Goal: Book appointment/travel/reservation

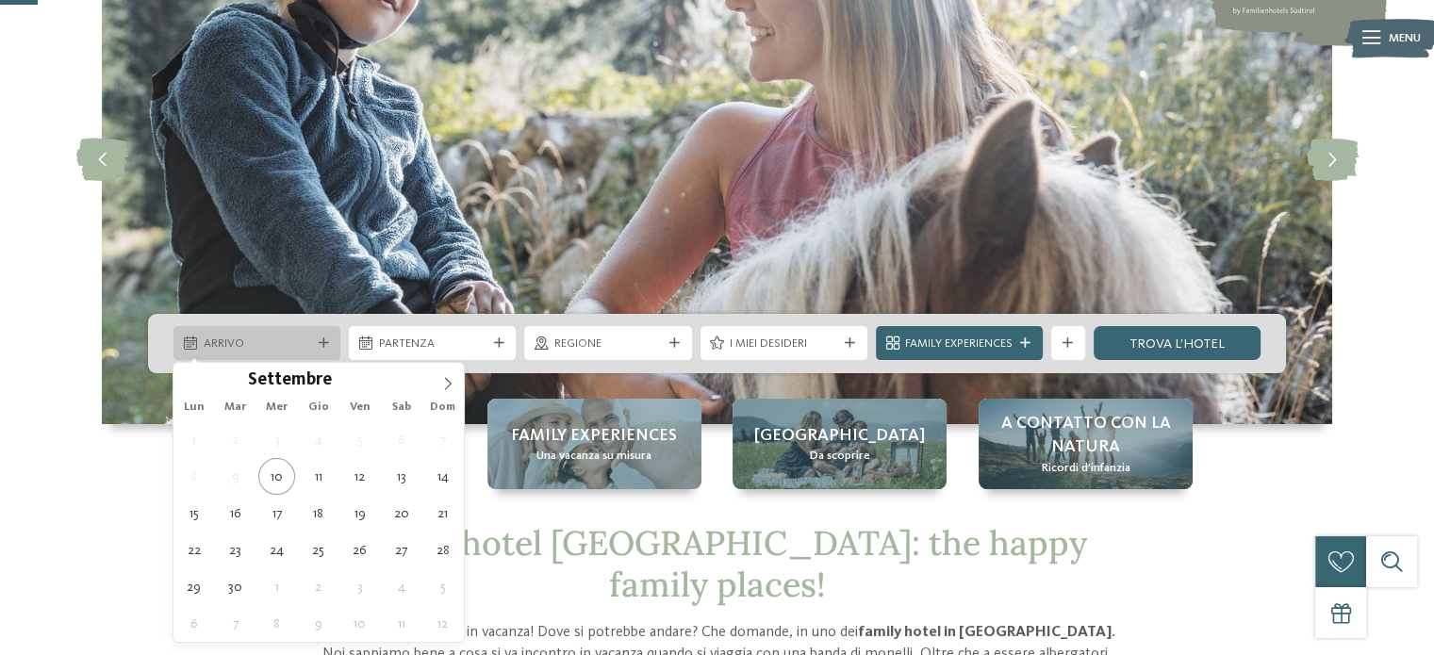
click at [300, 352] on span "Arrivo" at bounding box center [258, 344] width 108 height 17
click at [448, 378] on icon at bounding box center [447, 383] width 13 height 13
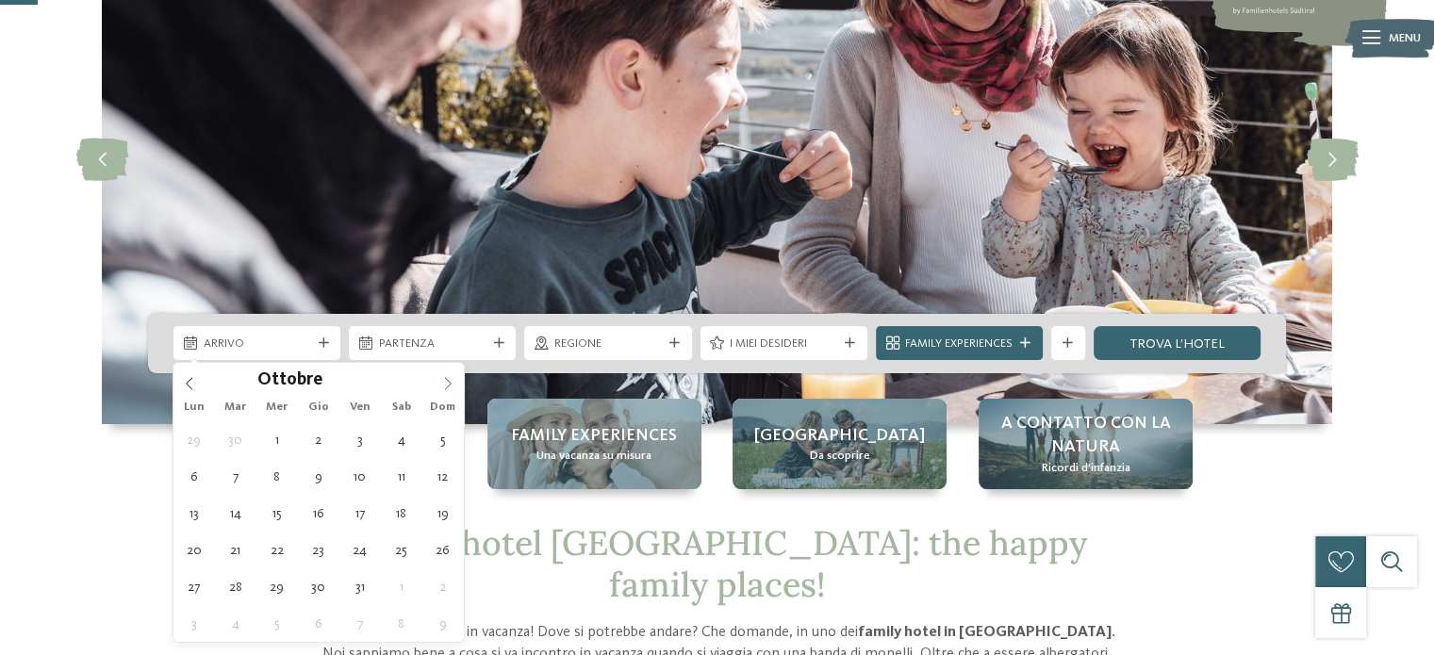
click at [448, 378] on icon at bounding box center [447, 383] width 13 height 13
type input "****"
click at [448, 378] on icon at bounding box center [447, 383] width 13 height 13
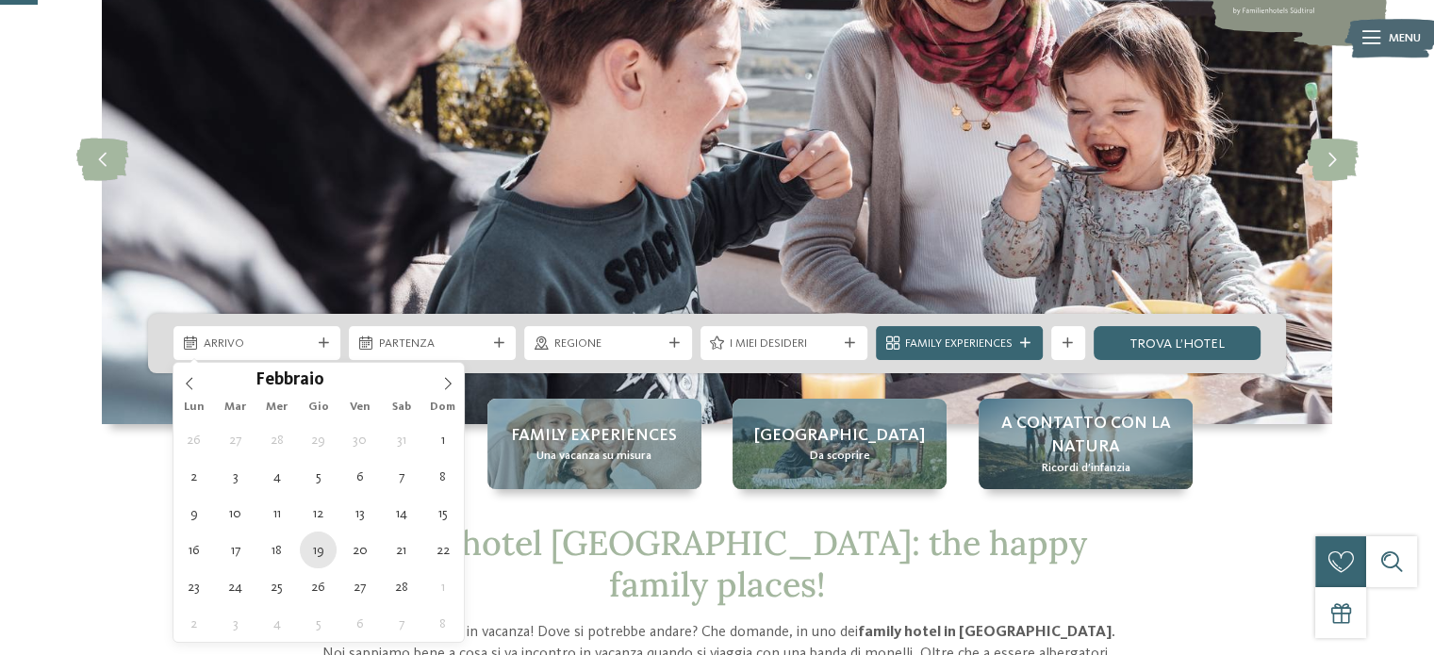
type div "19.02.2026"
type input "****"
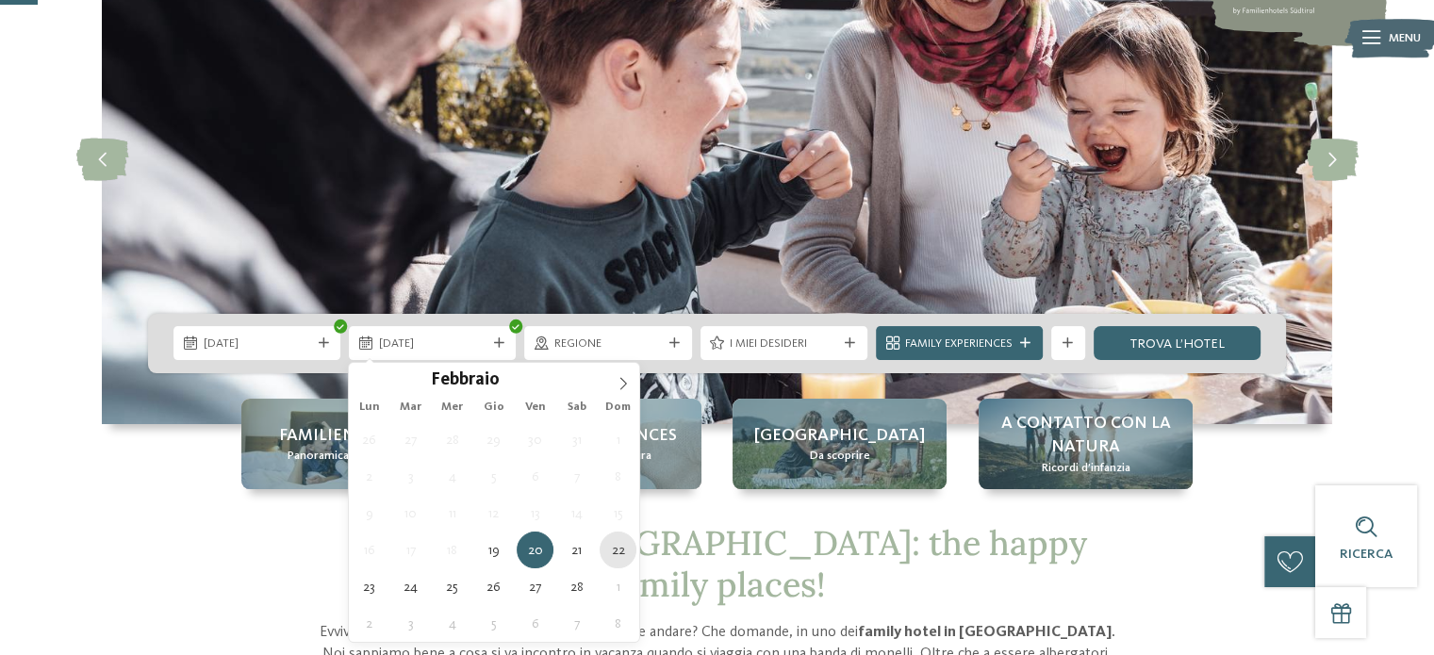
type div "22.02.2026"
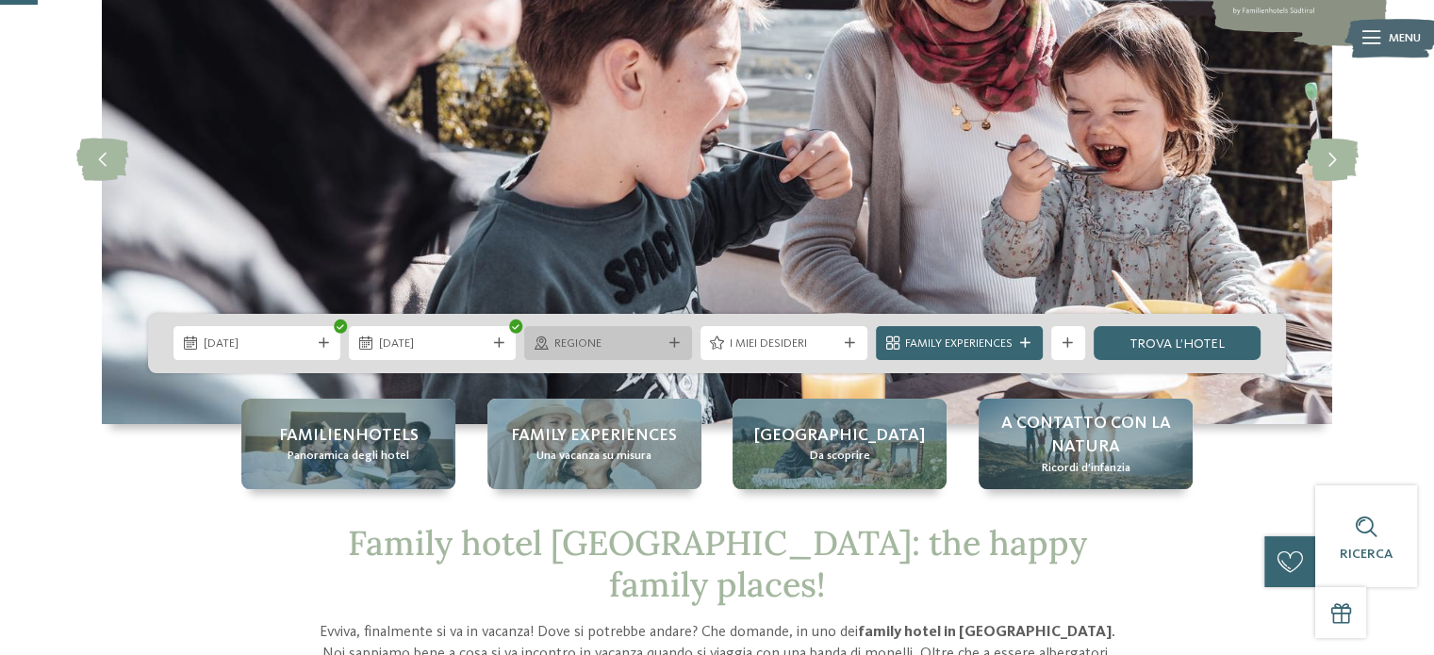
click at [615, 343] on span "Regione" at bounding box center [608, 344] width 108 height 17
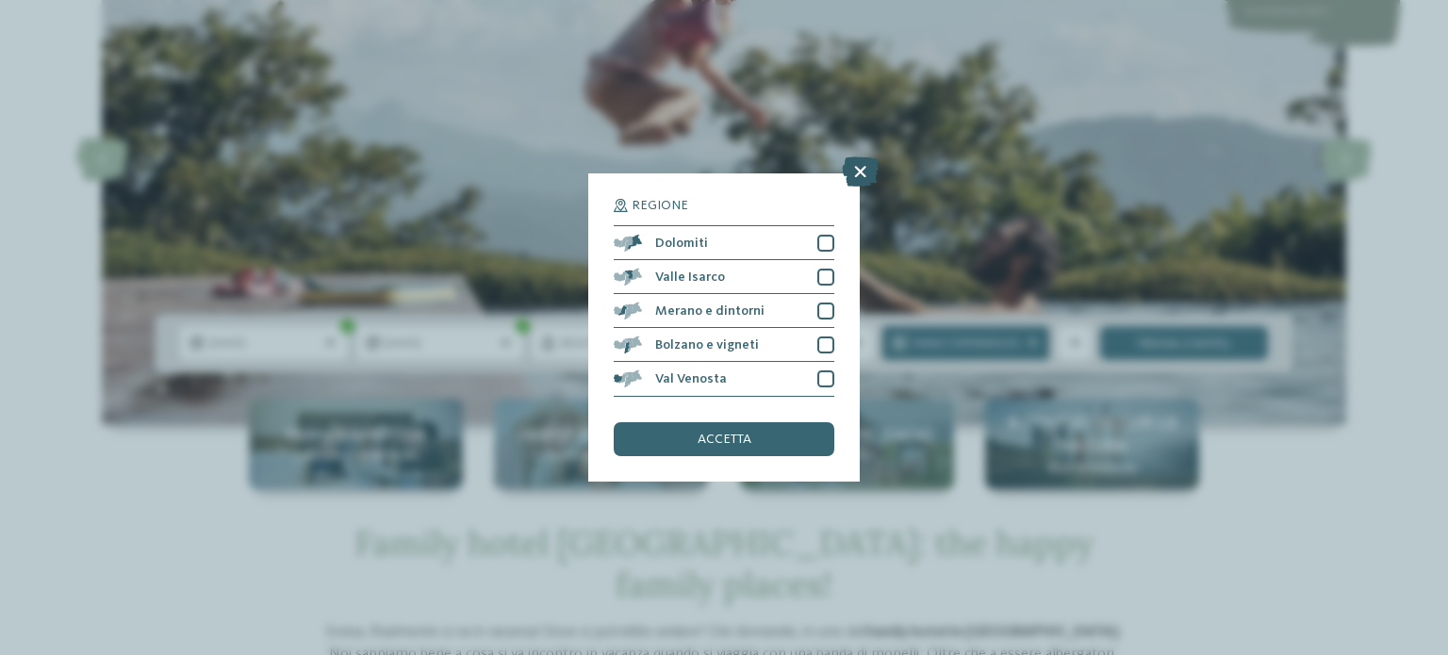
click at [864, 169] on icon at bounding box center [860, 172] width 37 height 30
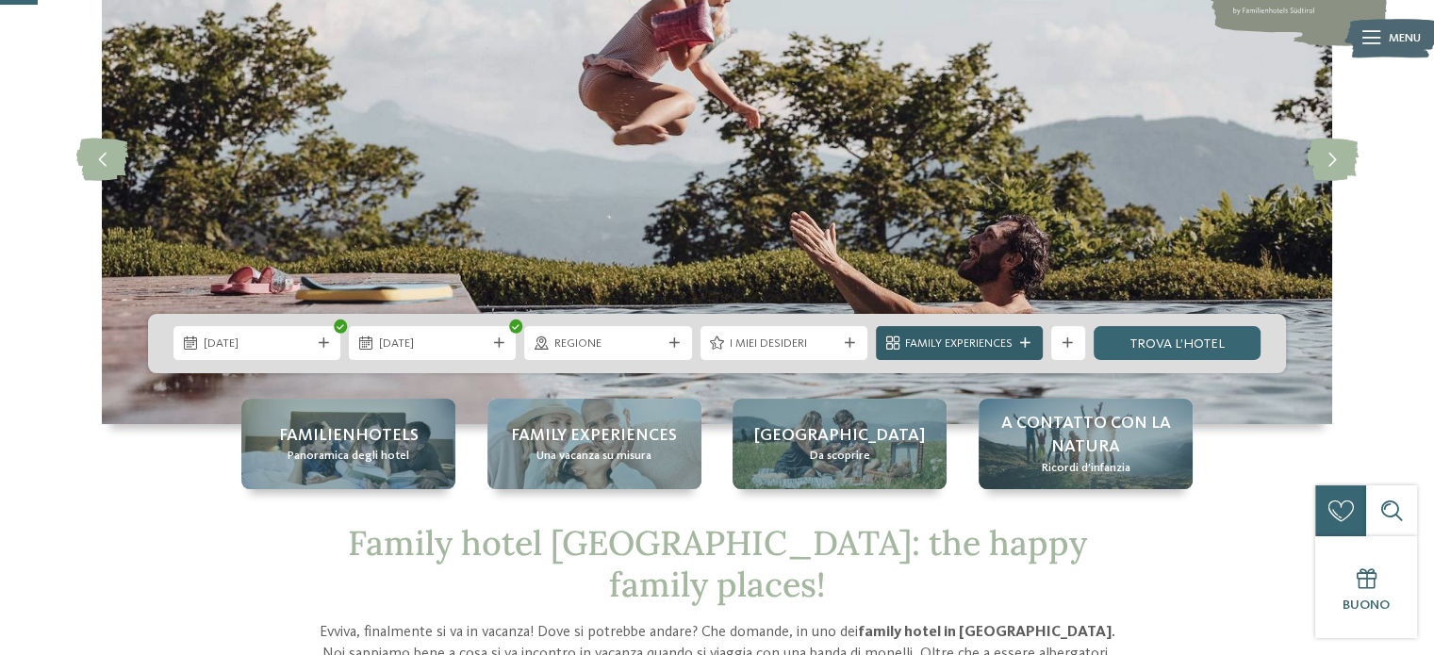
click at [992, 339] on span "Family Experiences" at bounding box center [959, 344] width 108 height 17
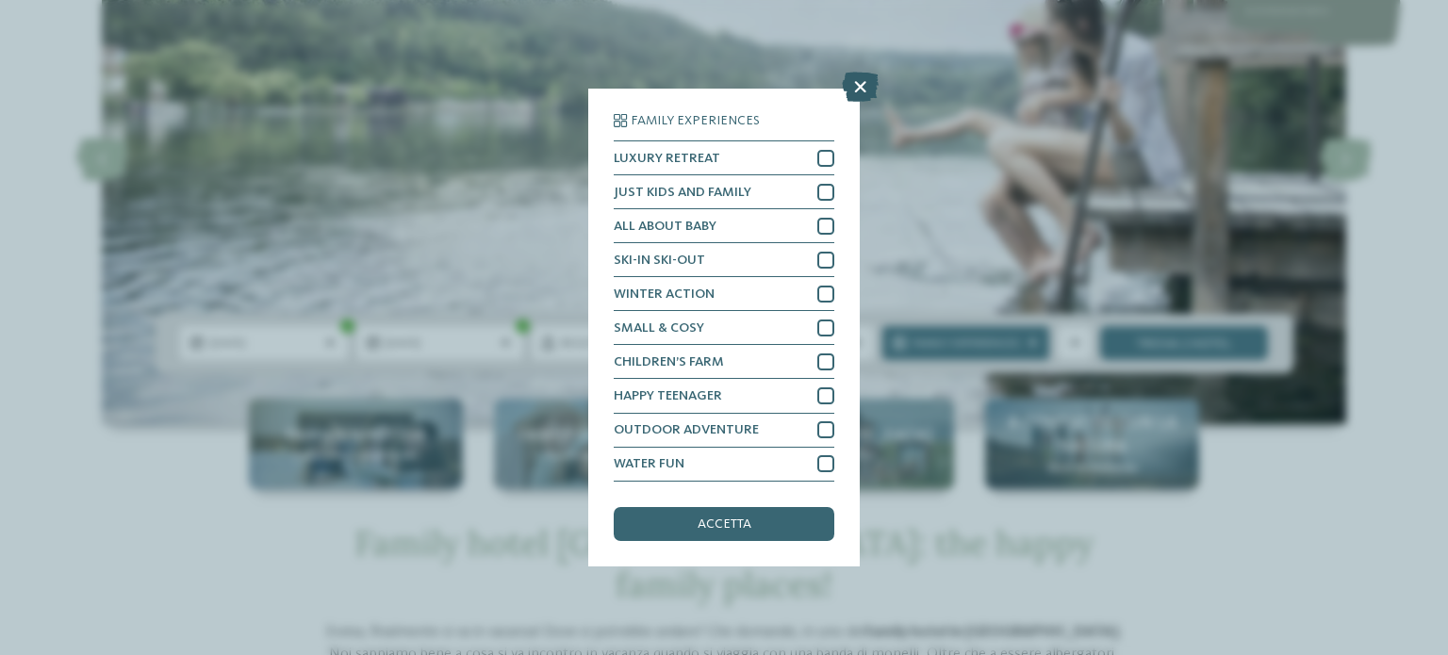
click at [863, 87] on icon at bounding box center [860, 88] width 37 height 30
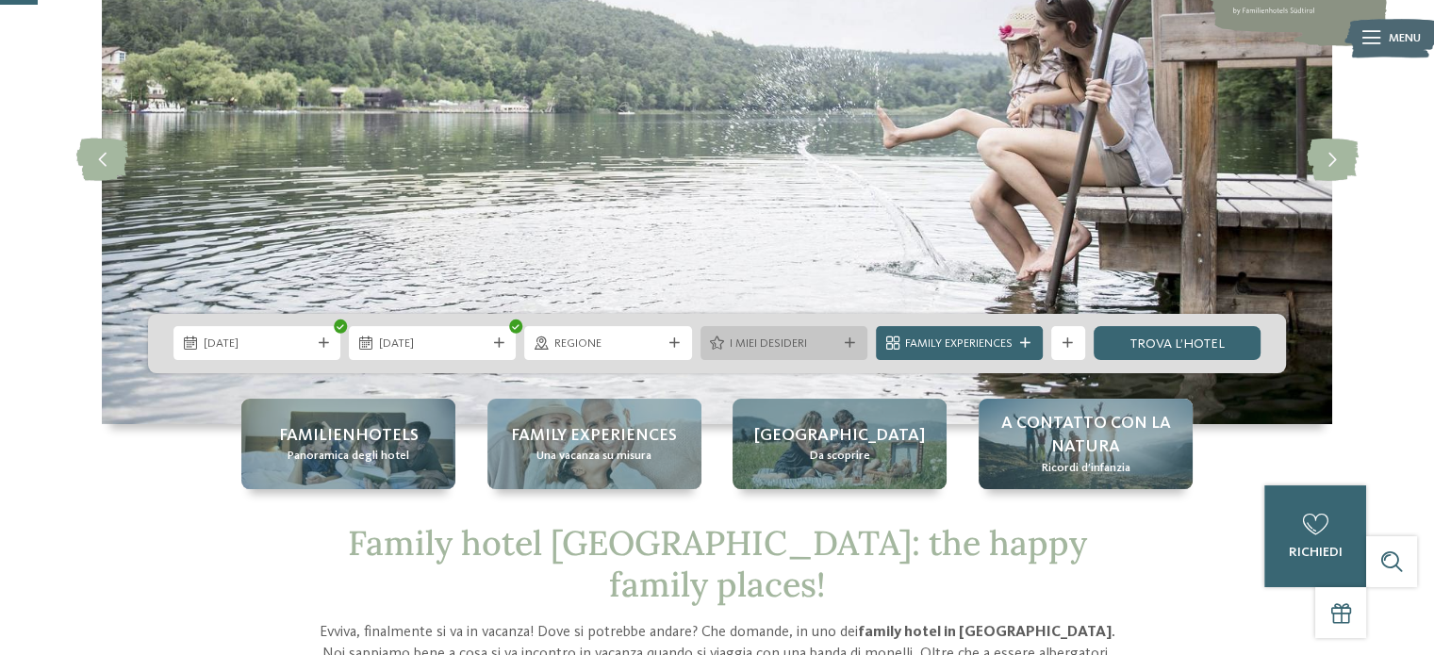
click at [789, 346] on span "I miei desideri" at bounding box center [784, 344] width 108 height 17
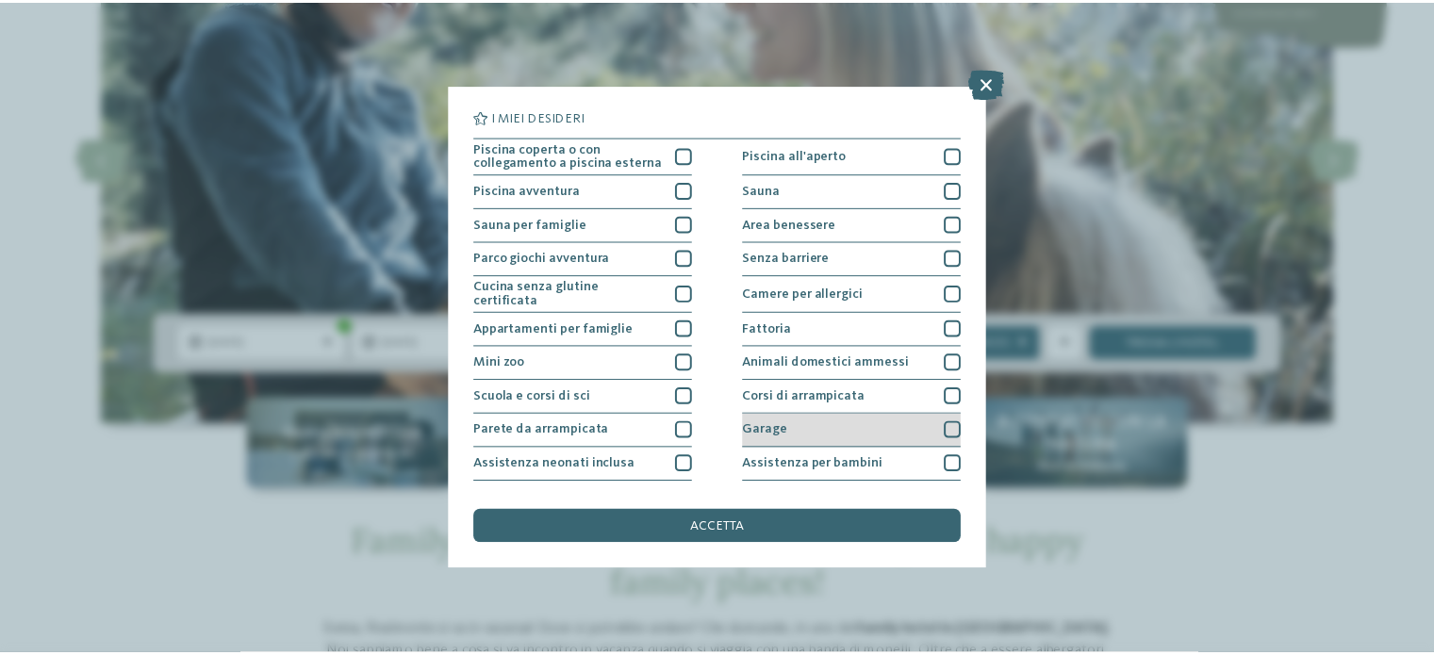
scroll to position [189, 0]
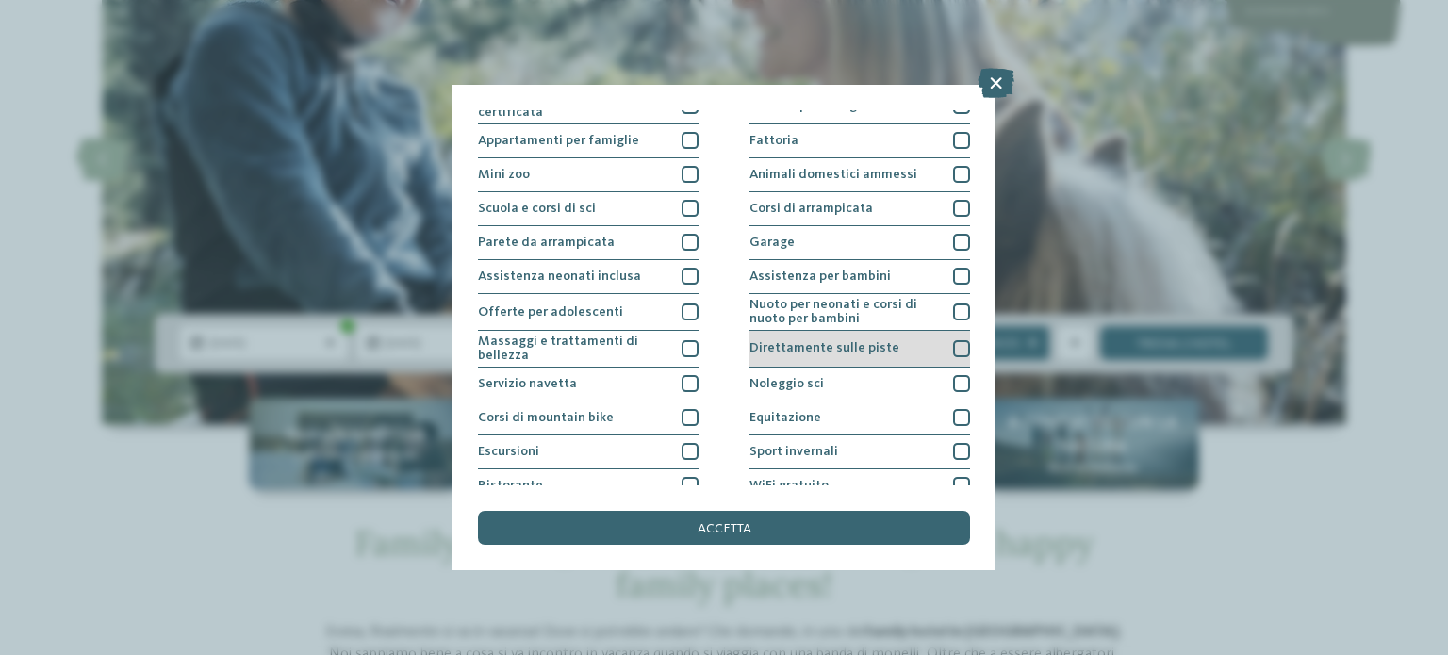
click at [953, 346] on div at bounding box center [961, 348] width 17 height 17
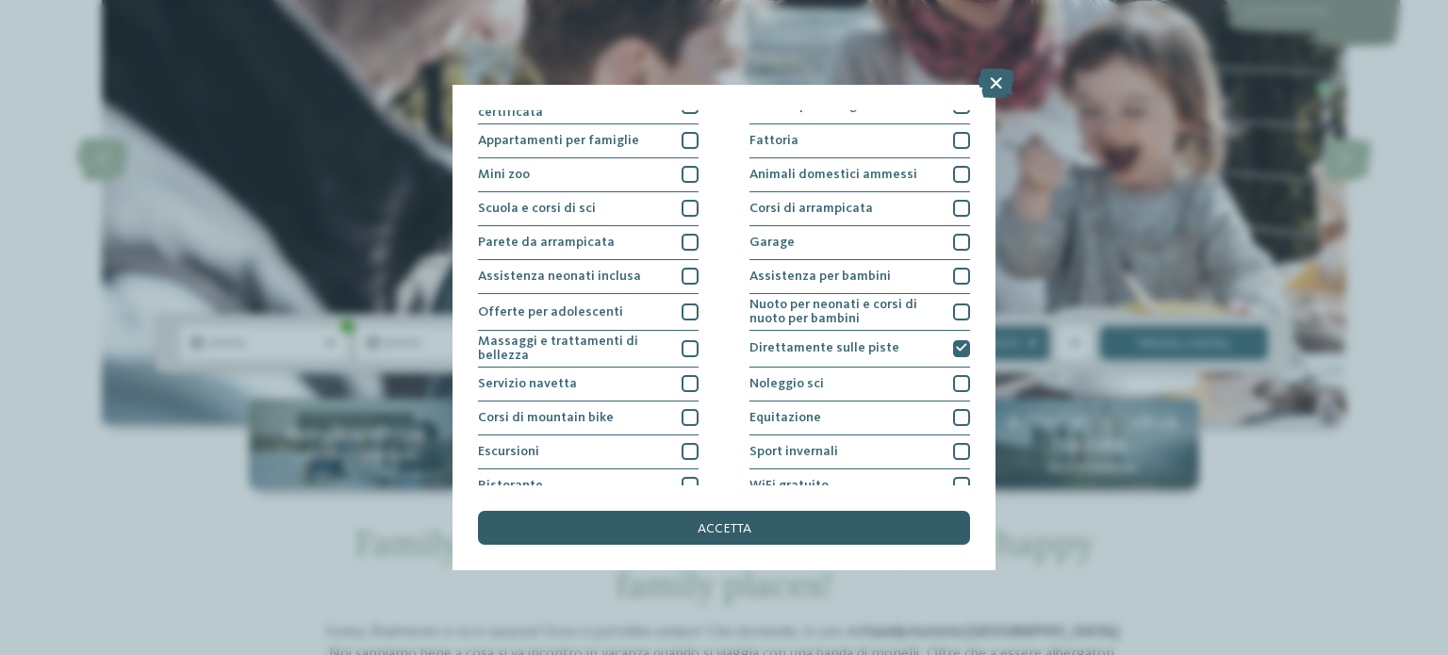
click at [783, 521] on div "accetta" at bounding box center [724, 528] width 492 height 34
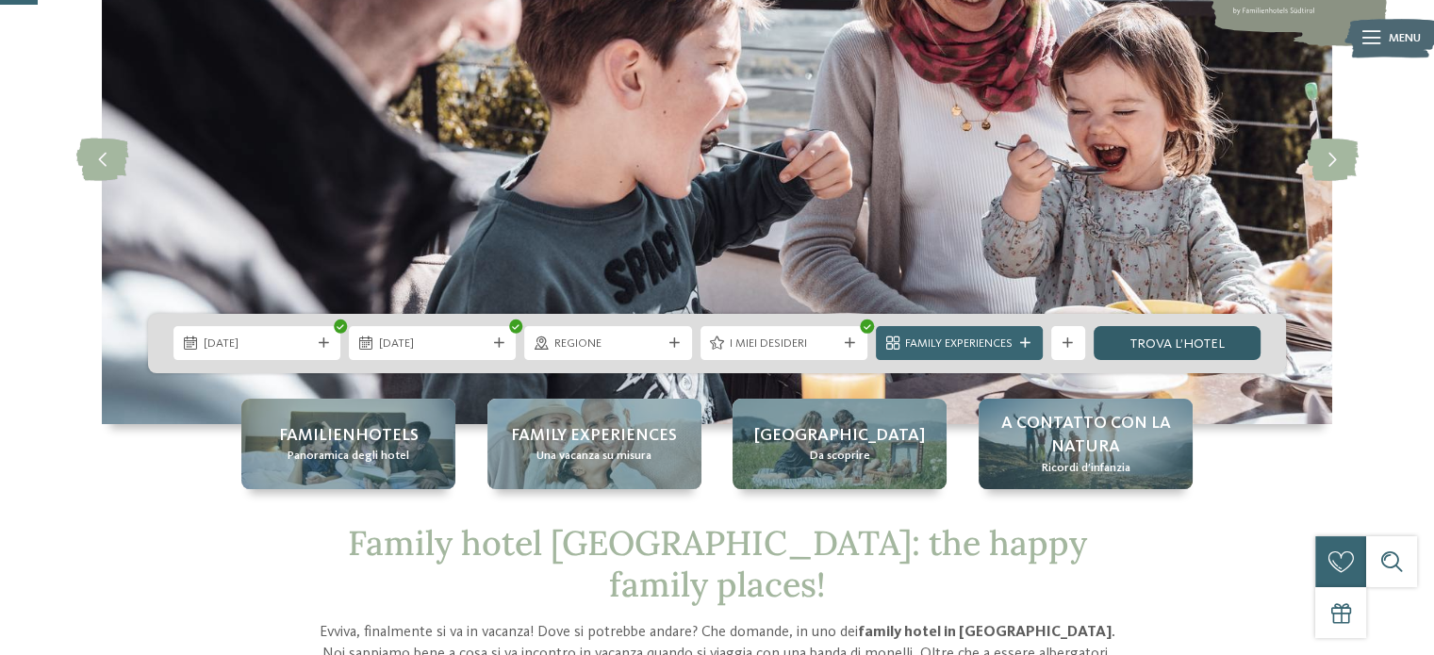
click at [1200, 346] on link "trova l’hotel" at bounding box center [1177, 343] width 167 height 34
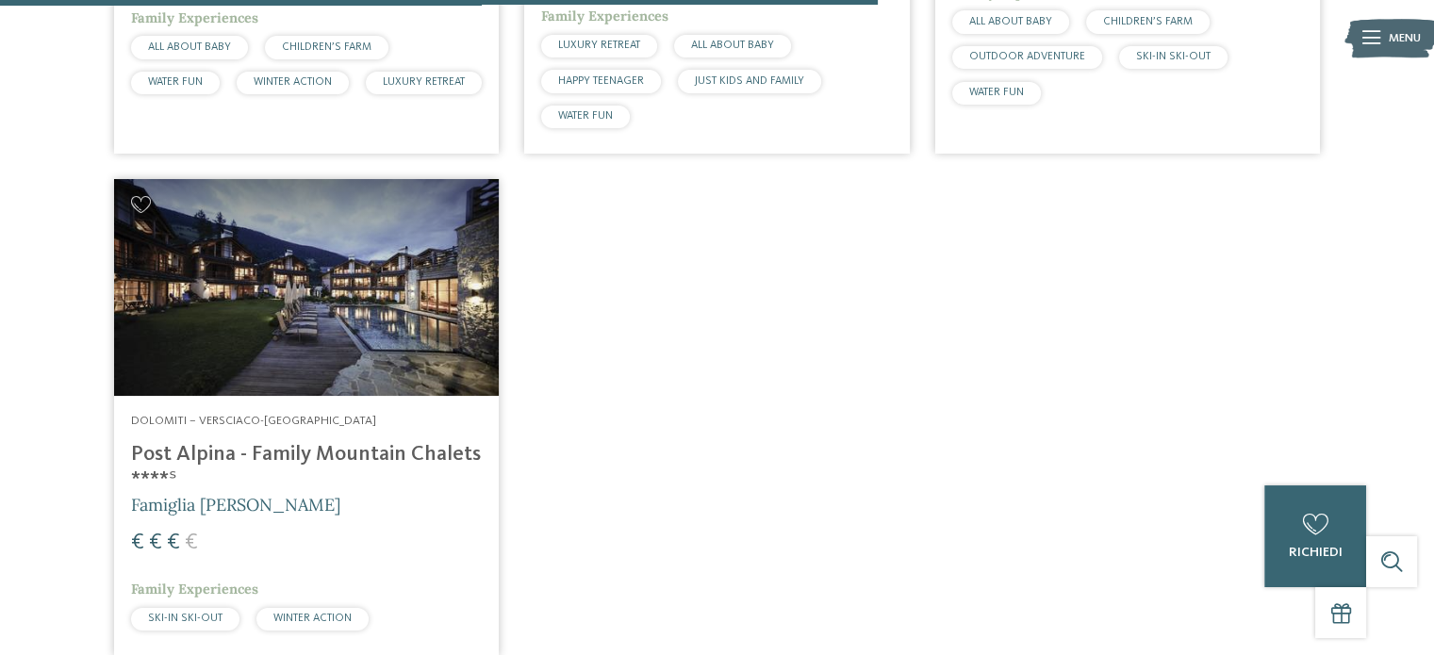
scroll to position [1697, 0]
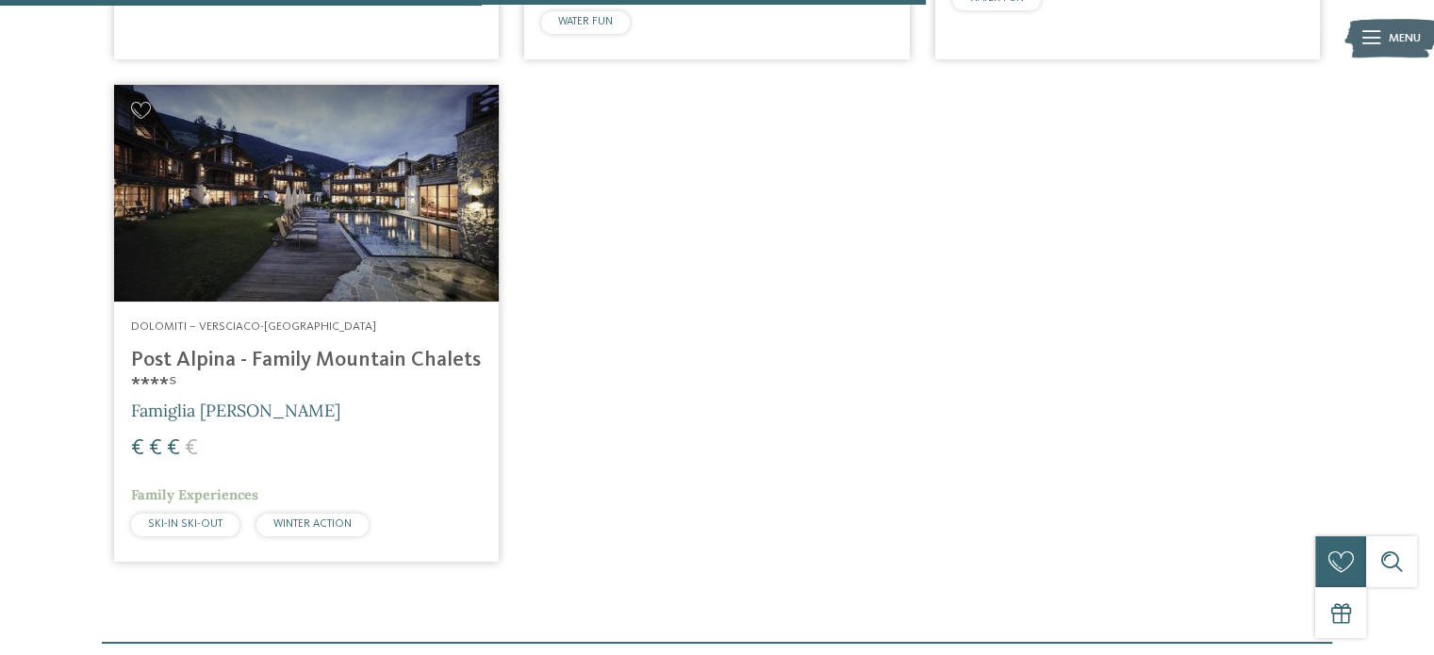
click at [388, 357] on h4 "Post Alpina - Family Mountain Chalets ****ˢ" at bounding box center [306, 373] width 351 height 51
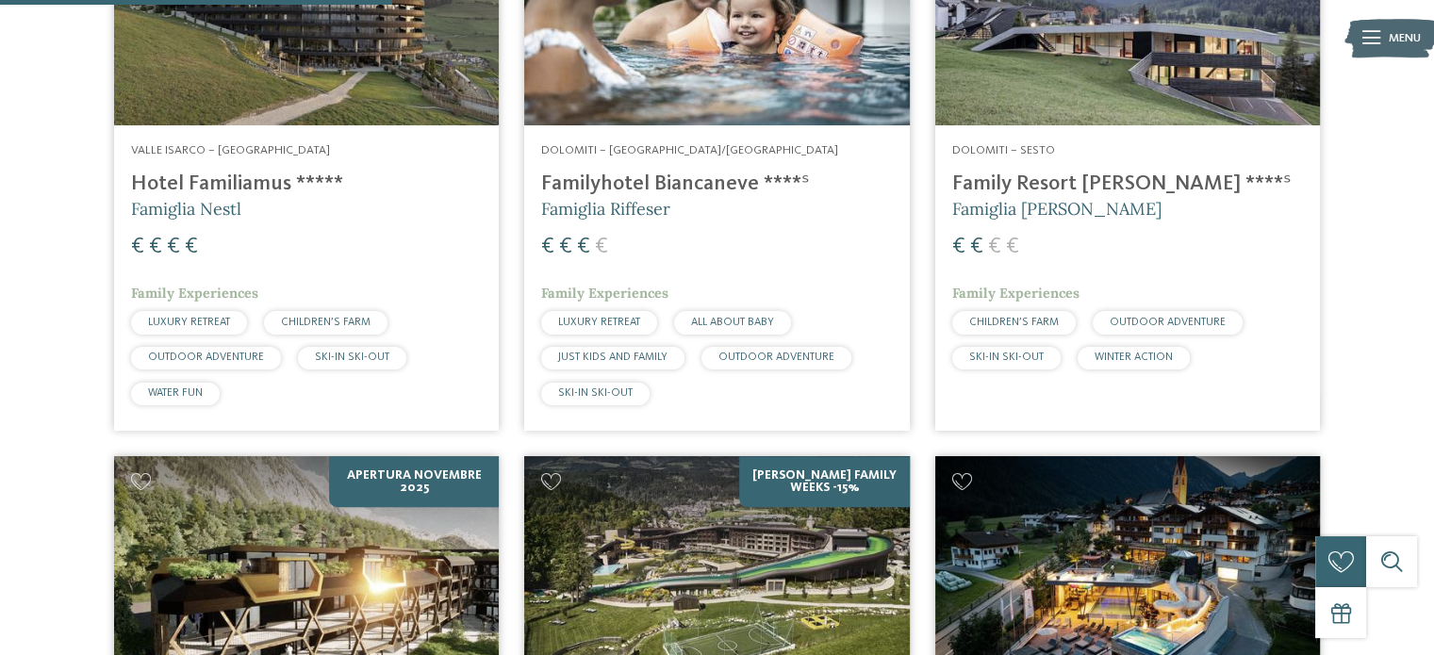
scroll to position [660, 0]
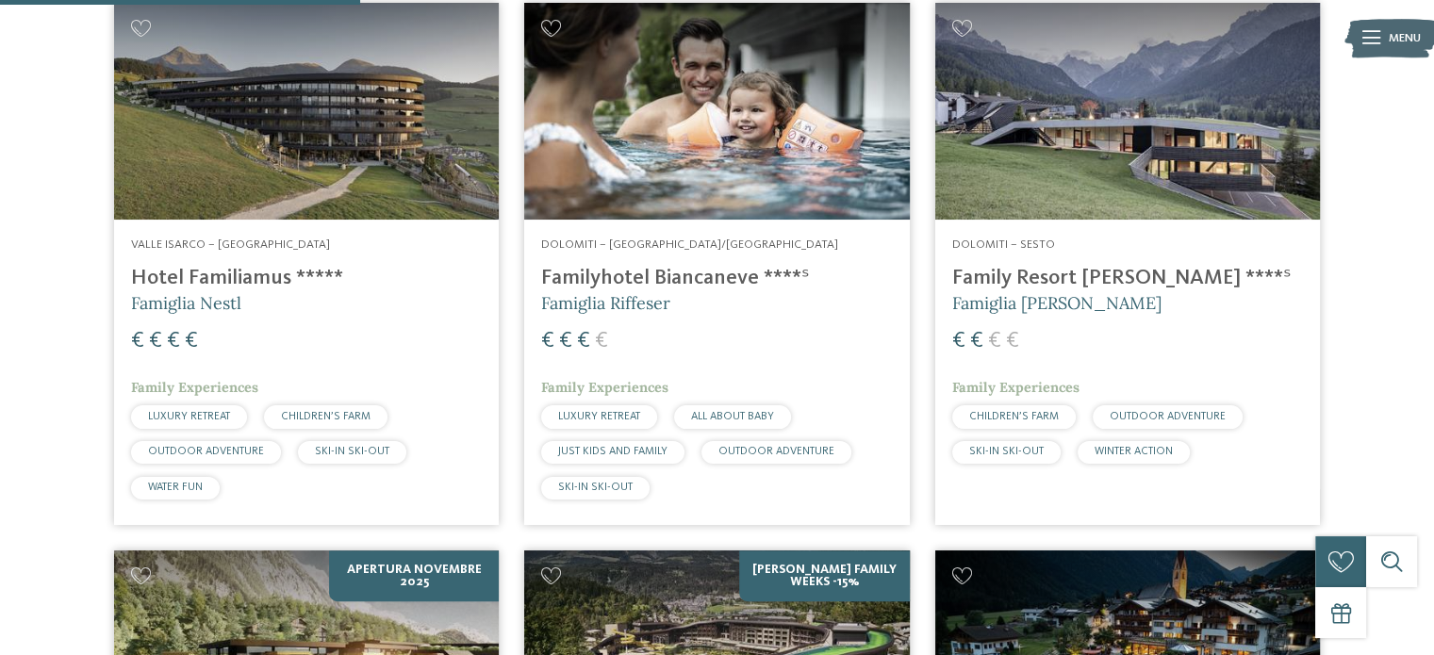
click at [1101, 289] on h4 "Family Resort Rainer ****ˢ" at bounding box center [1127, 278] width 351 height 25
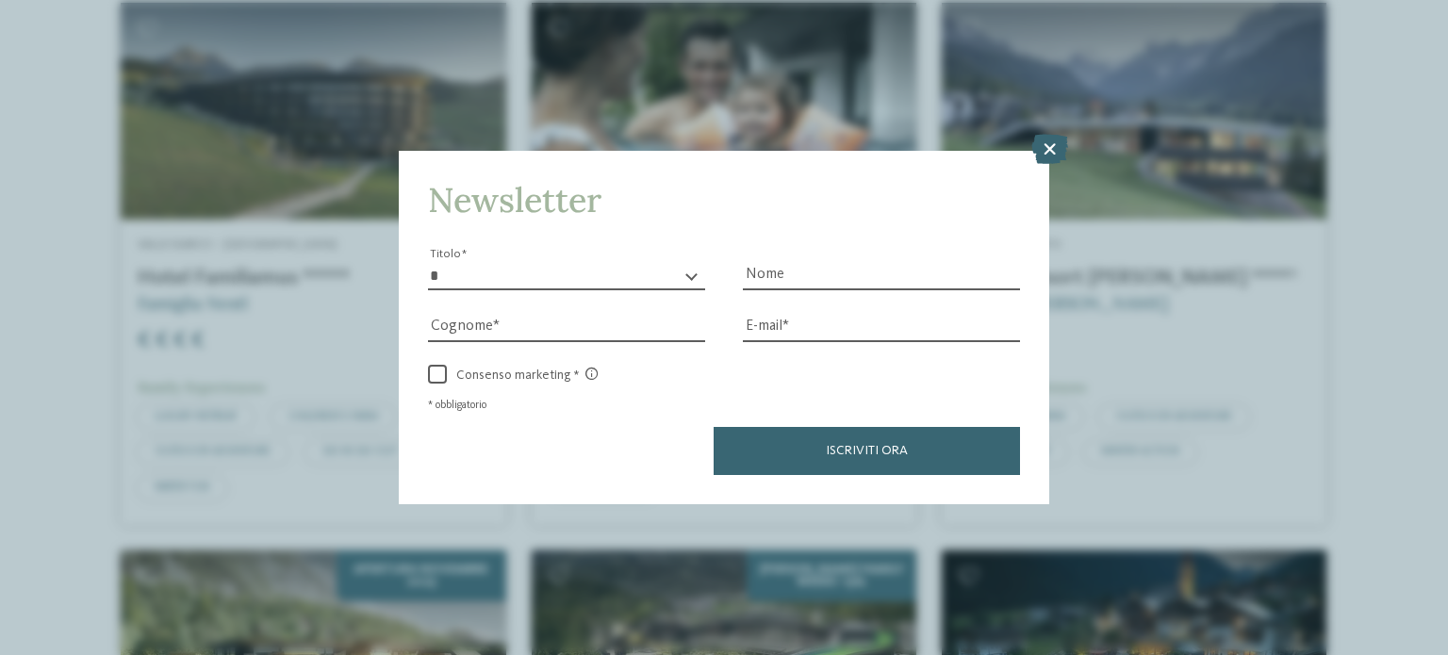
drag, startPoint x: 1048, startPoint y: 151, endPoint x: 1018, endPoint y: 143, distance: 30.2
click at [1045, 150] on icon at bounding box center [1050, 149] width 37 height 30
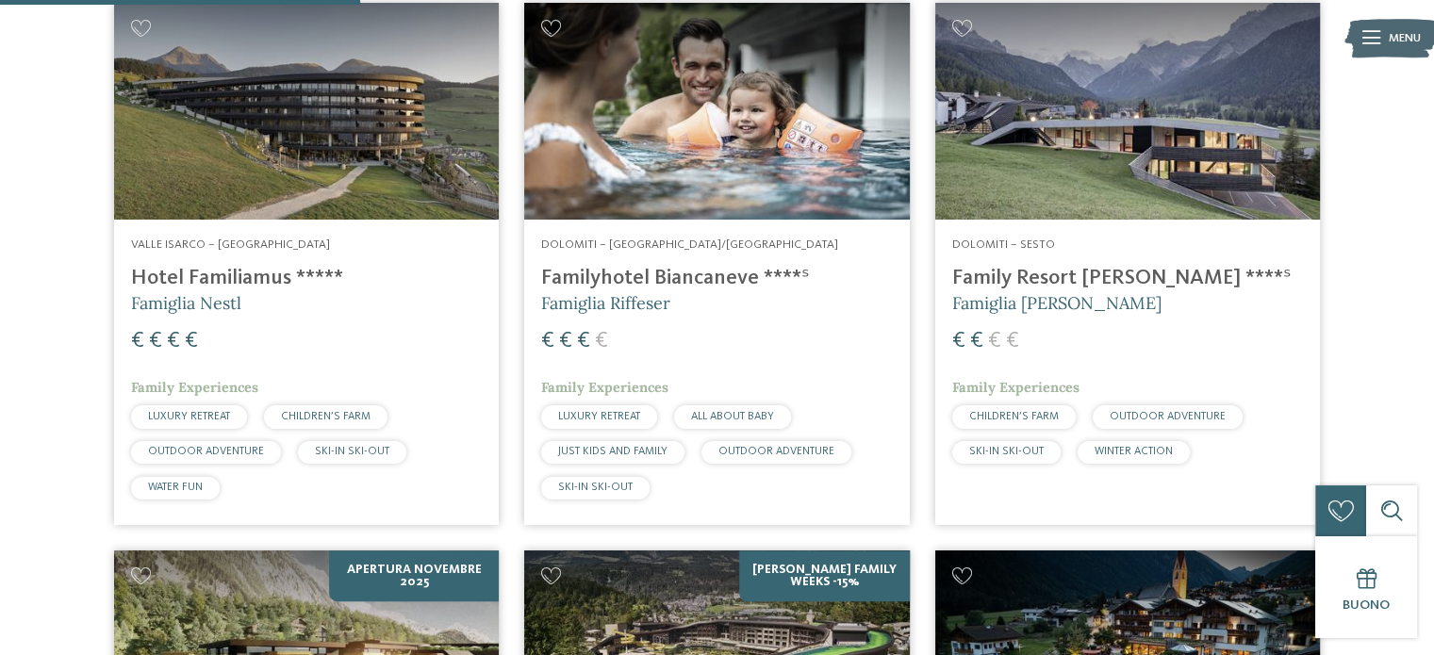
click at [679, 277] on h4 "Familyhotel Biancaneve ****ˢ" at bounding box center [716, 278] width 351 height 25
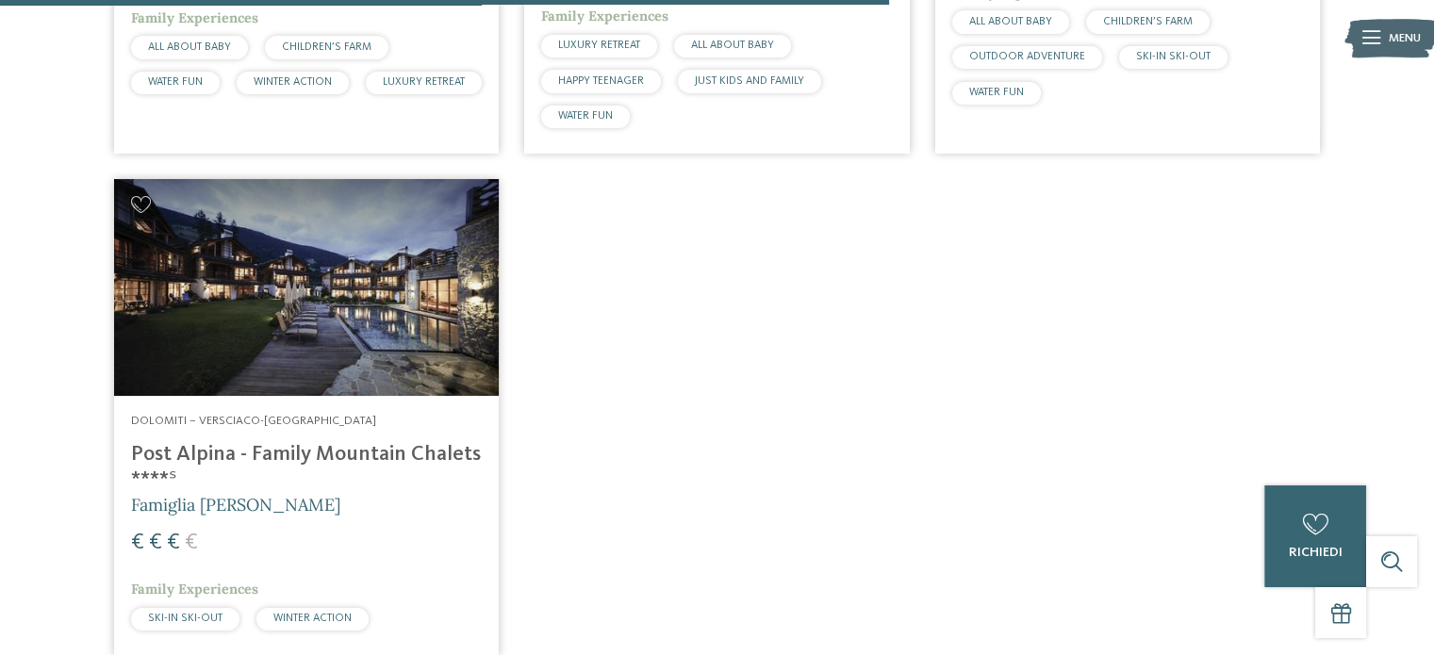
scroll to position [1792, 0]
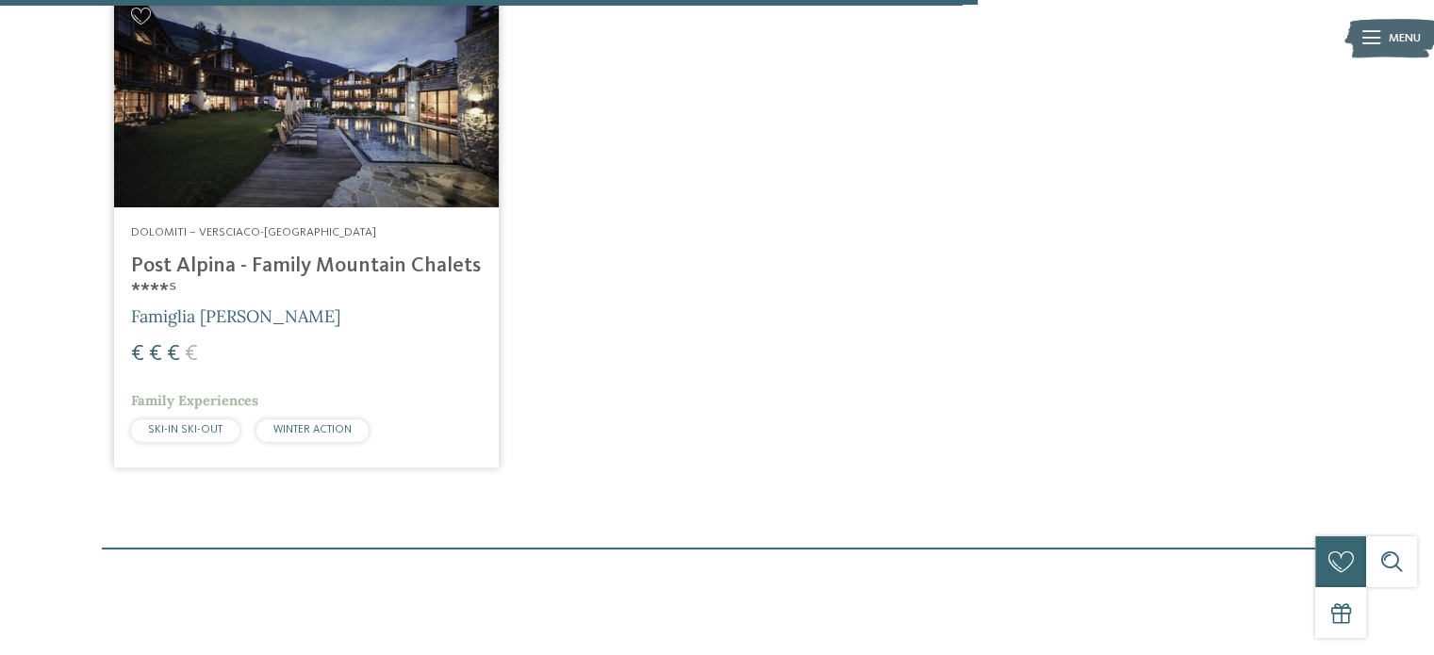
click at [188, 268] on h4 "Post Alpina - Family Mountain Chalets ****ˢ" at bounding box center [306, 279] width 351 height 51
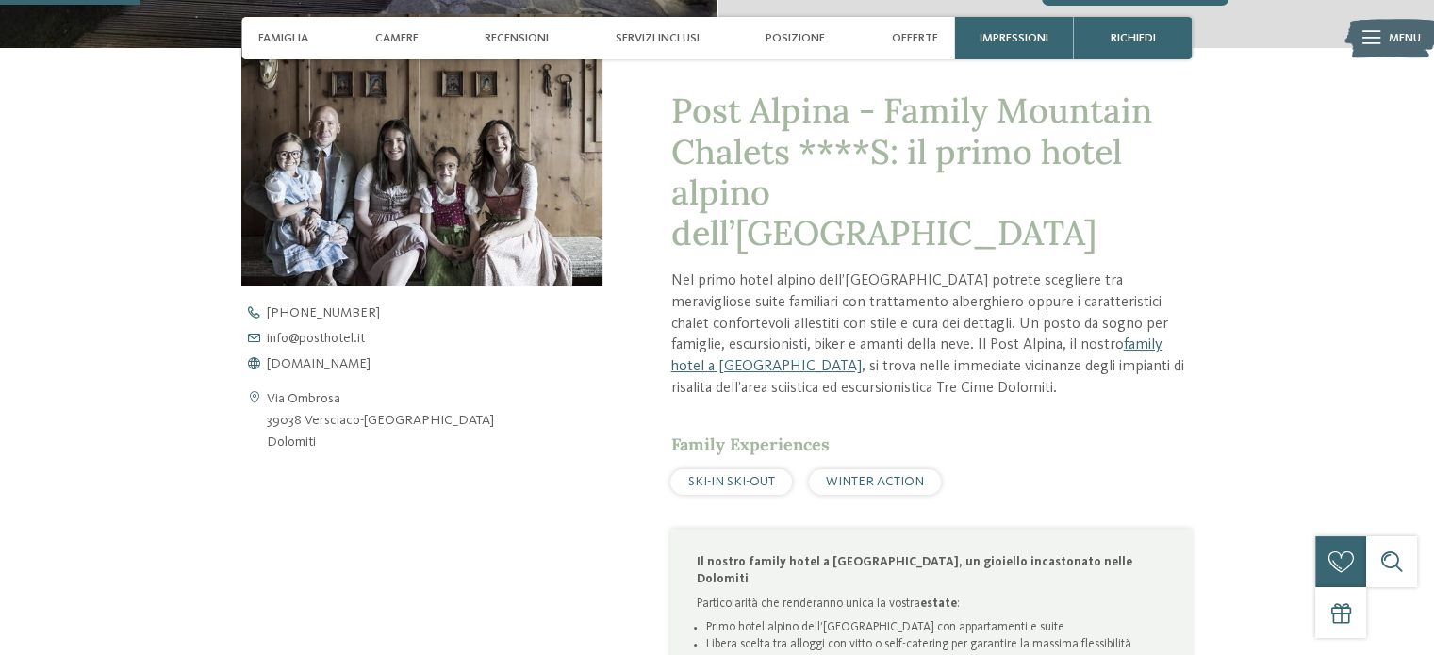
scroll to position [660, 0]
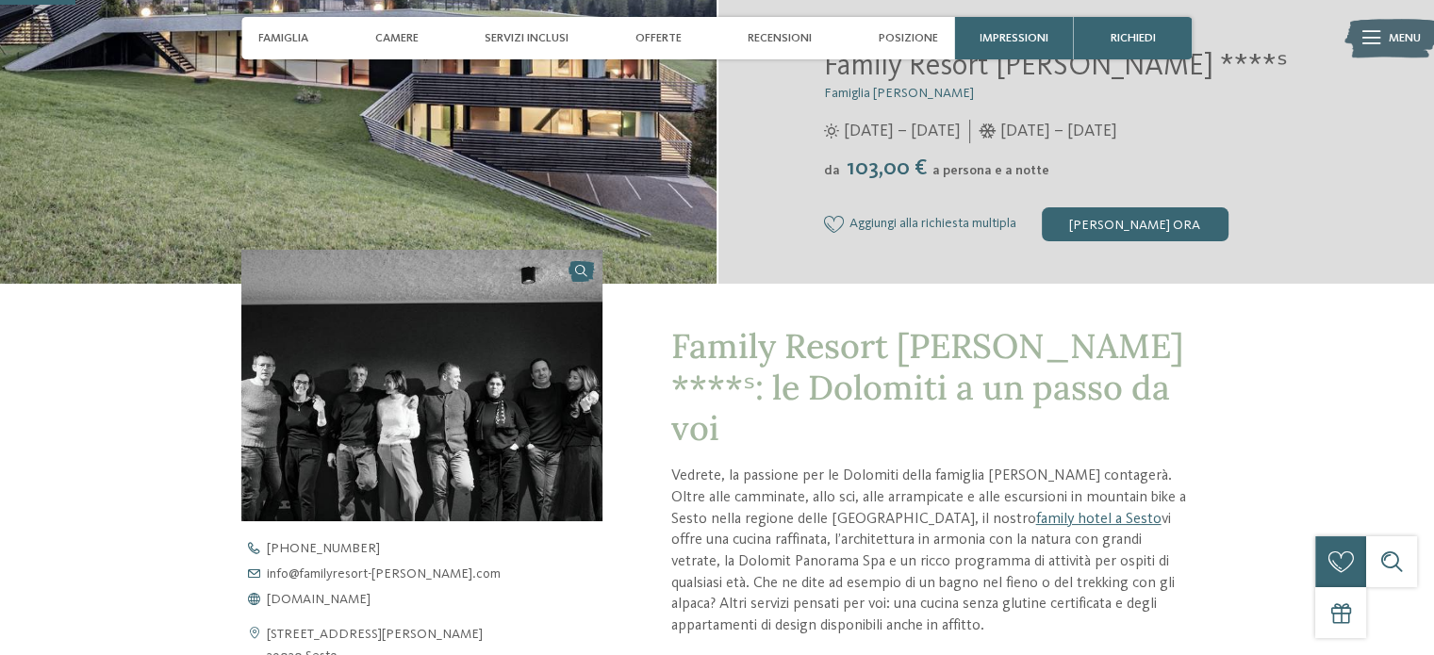
scroll to position [566, 0]
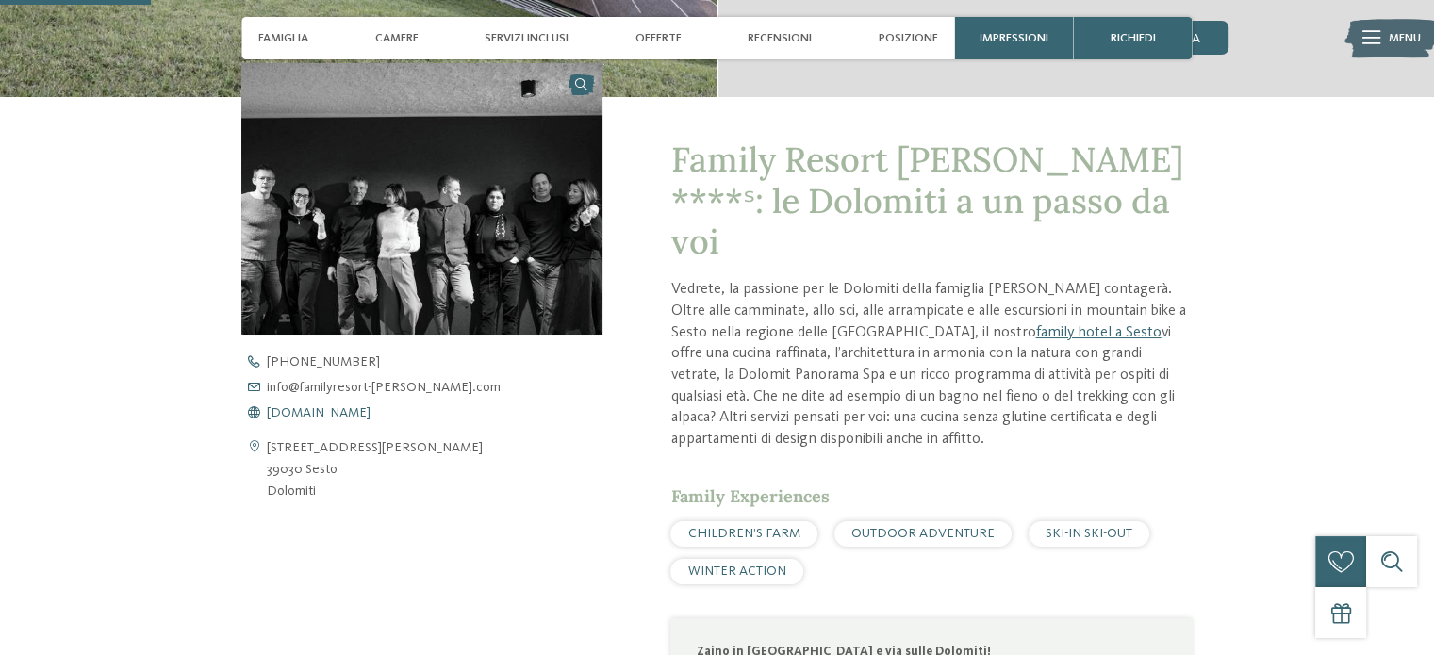
click at [371, 410] on span "www.familyresort-rainer.com" at bounding box center [319, 412] width 104 height 13
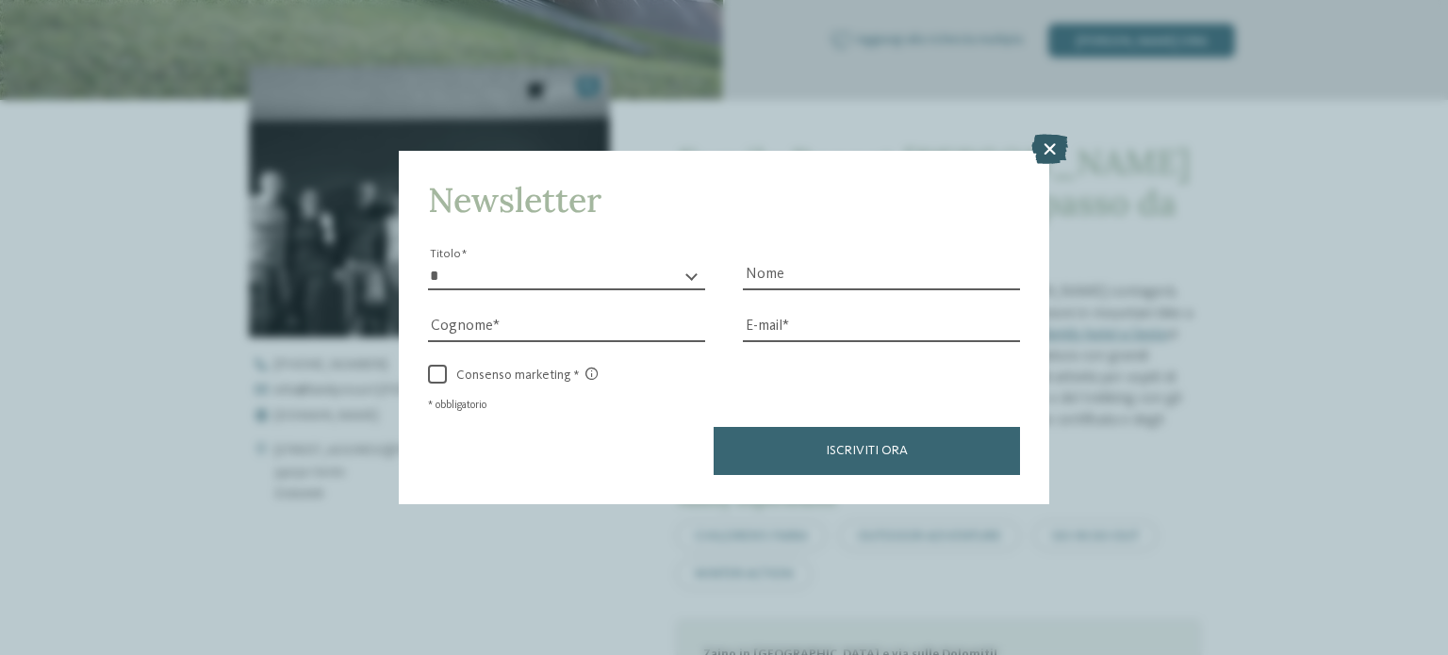
click at [1049, 145] on icon at bounding box center [1050, 149] width 37 height 30
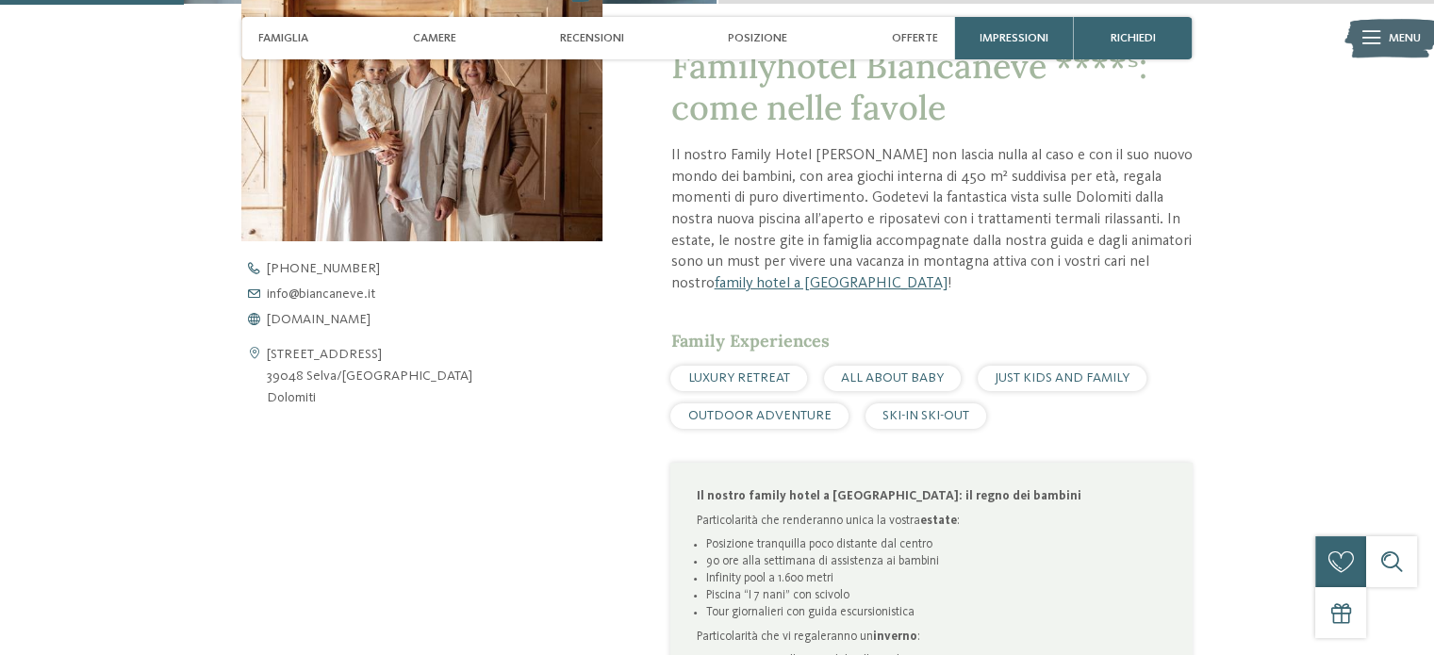
scroll to position [660, 0]
click at [321, 323] on span "[DOMAIN_NAME]" at bounding box center [319, 318] width 104 height 13
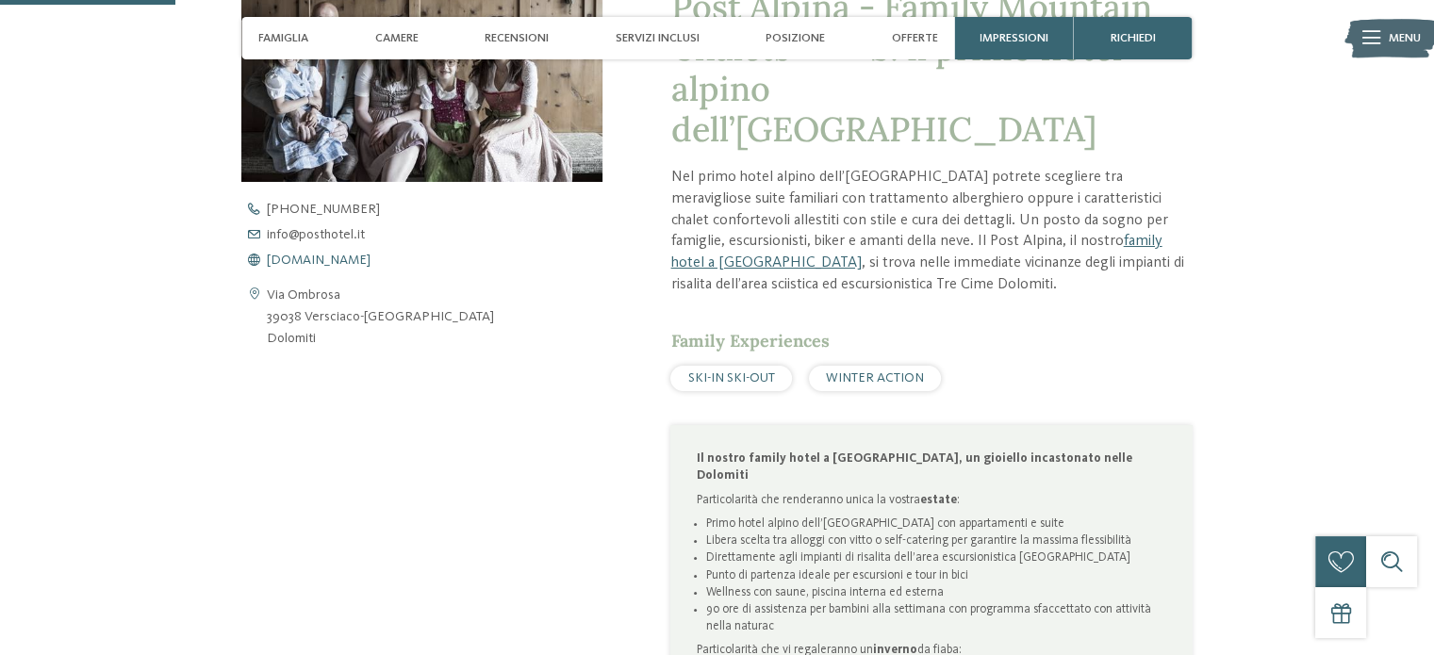
click at [339, 257] on span "www.postalpina.it" at bounding box center [319, 260] width 104 height 13
